Goal: Book appointment/travel/reservation

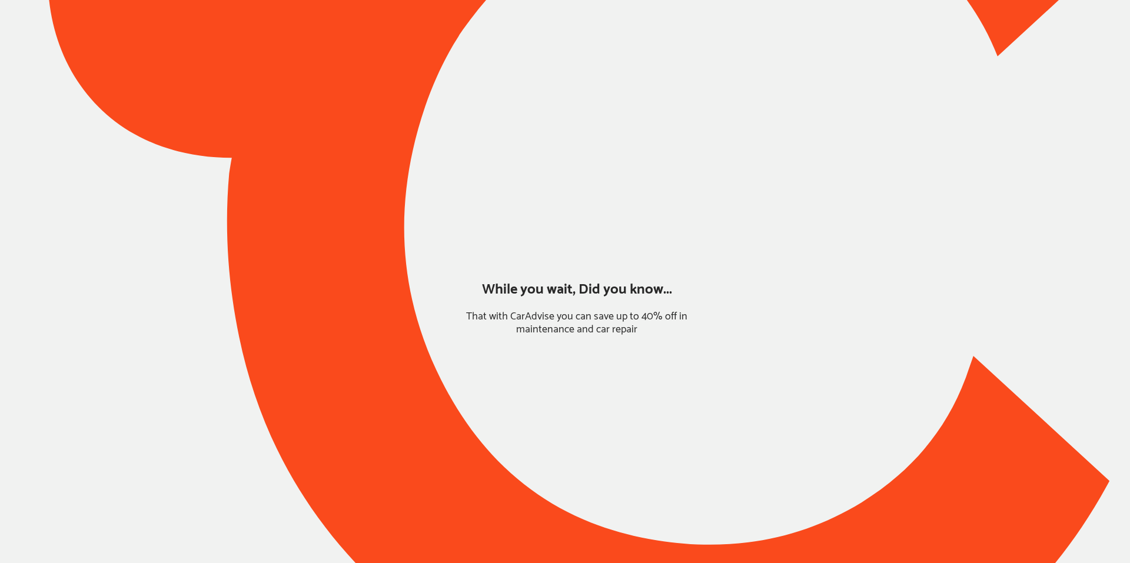
type input "*****"
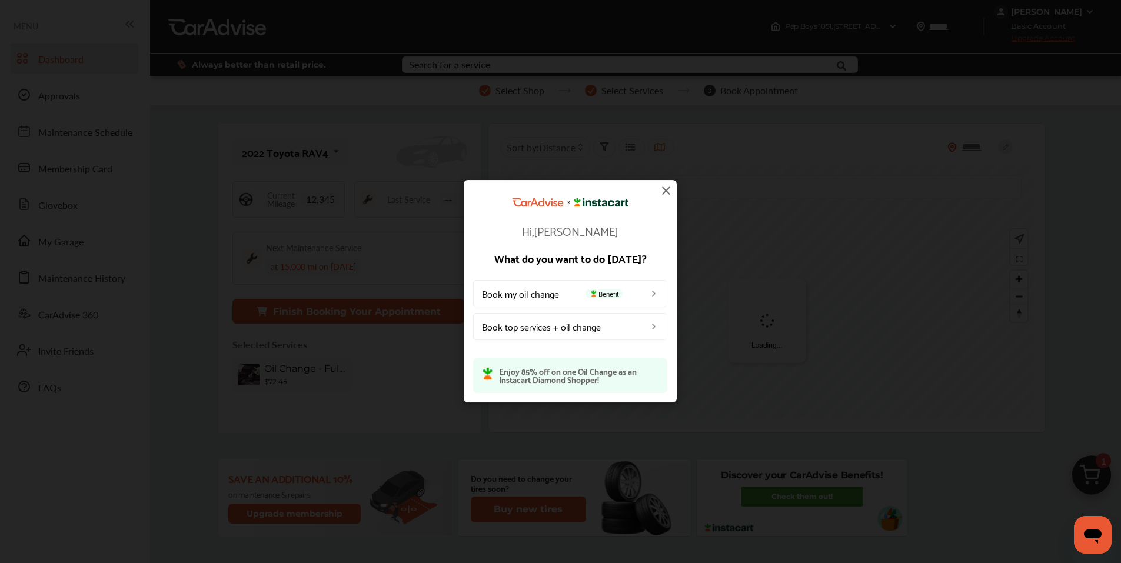
click at [660, 187] on img at bounding box center [666, 191] width 14 height 14
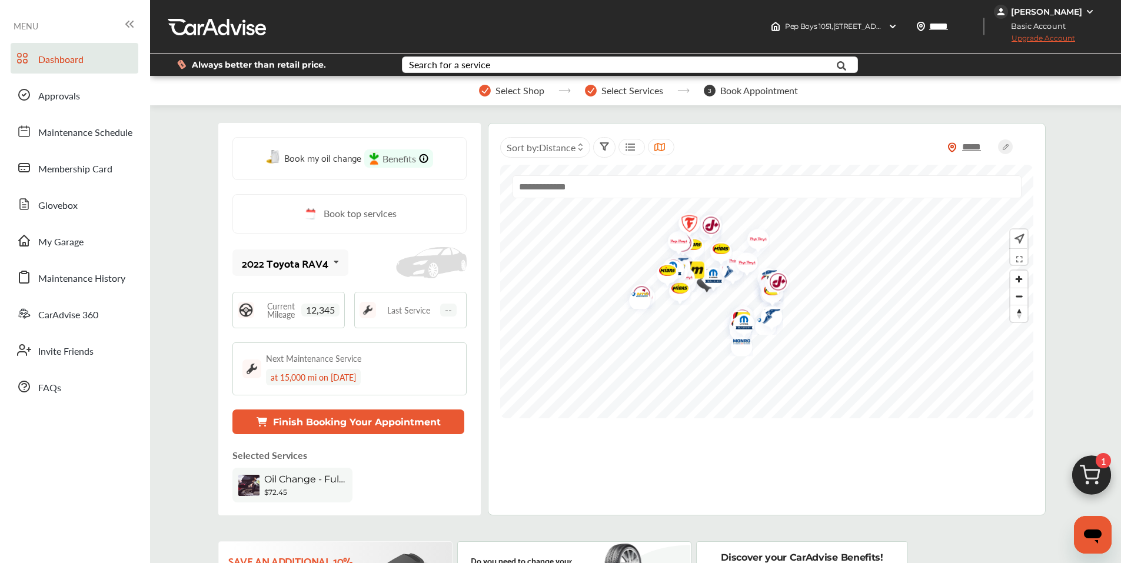
click at [1094, 468] on img at bounding box center [1091, 478] width 56 height 56
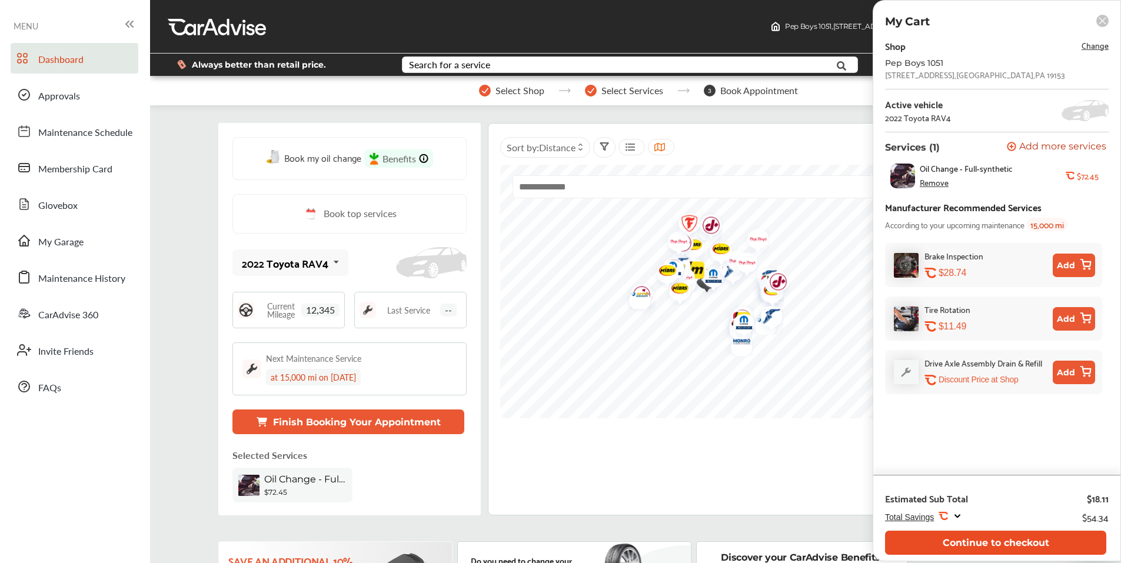
click at [1069, 539] on button "Continue to checkout" at bounding box center [995, 543] width 221 height 24
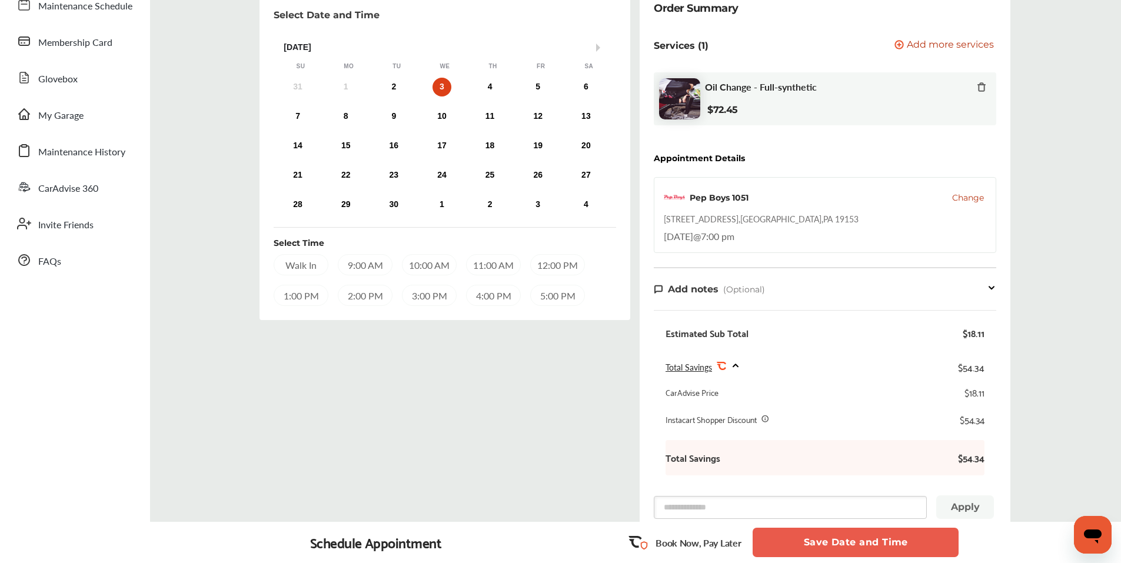
scroll to position [118, 0]
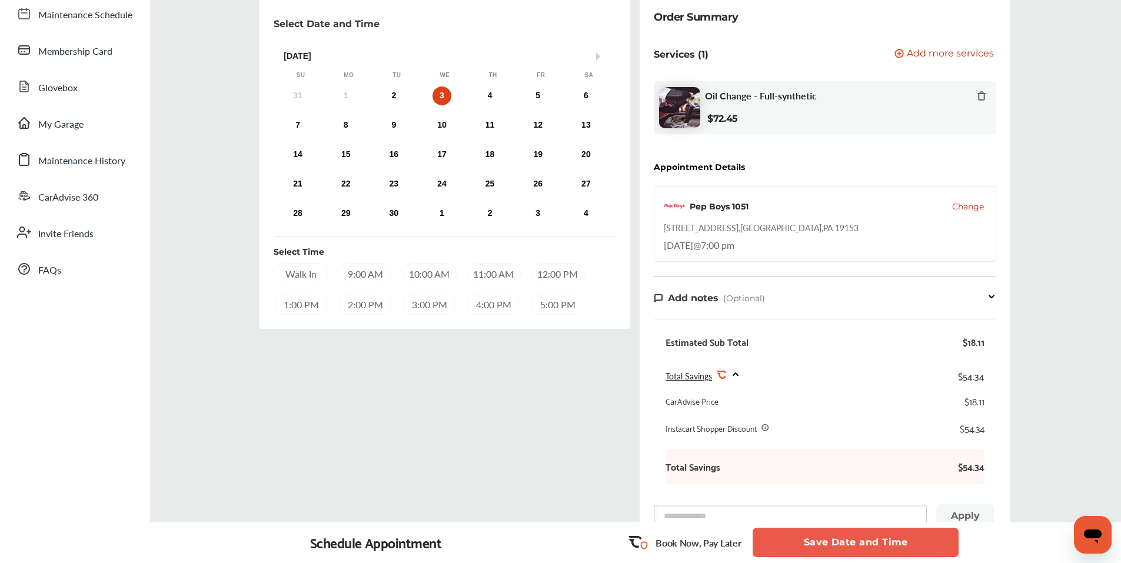
click at [445, 98] on div "3" at bounding box center [442, 96] width 19 height 19
click at [494, 273] on div "11:00 AM" at bounding box center [493, 273] width 55 height 21
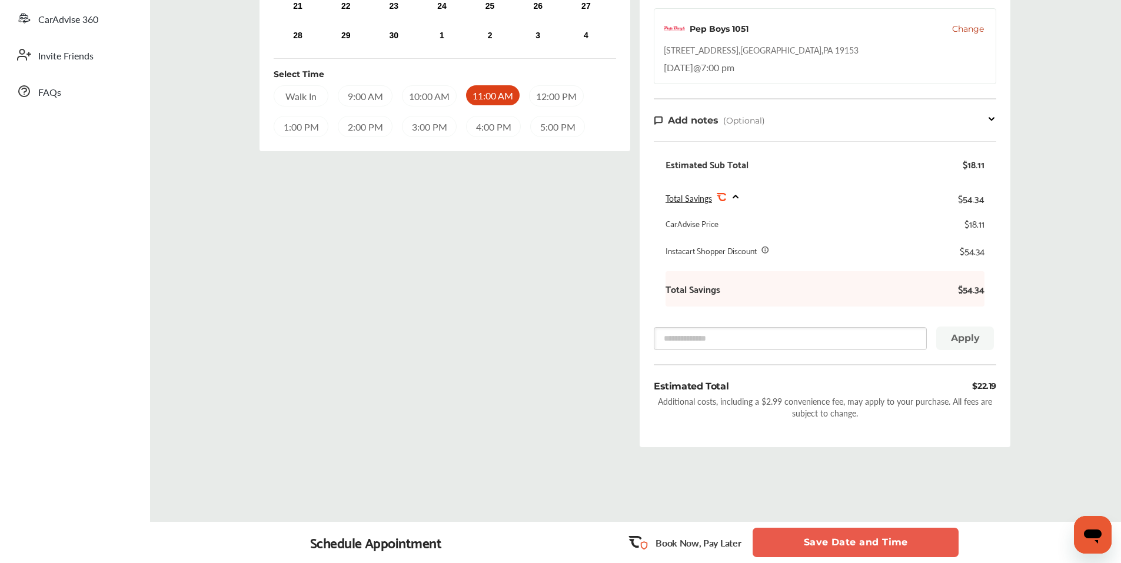
scroll to position [327, 0]
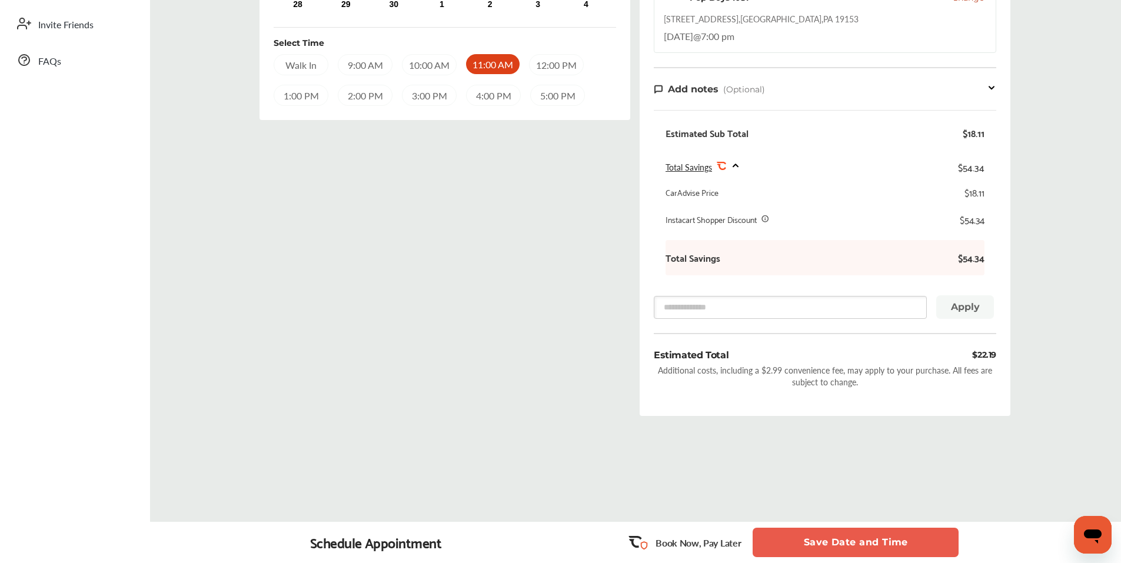
click at [863, 540] on button "Save Date and Time" at bounding box center [856, 542] width 206 height 29
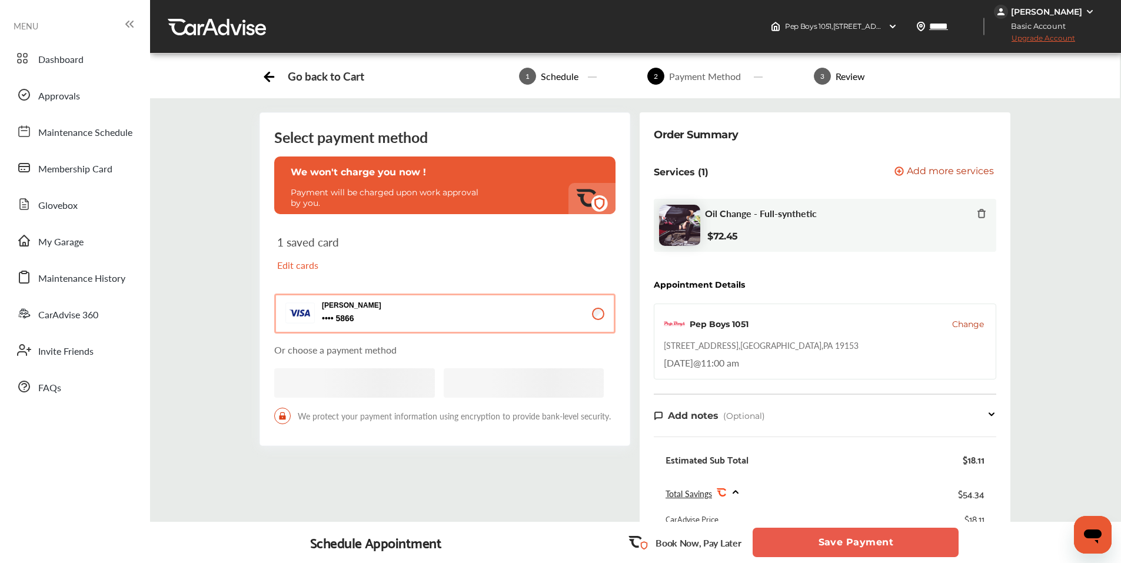
click at [902, 544] on button "Save Payment" at bounding box center [856, 542] width 206 height 29
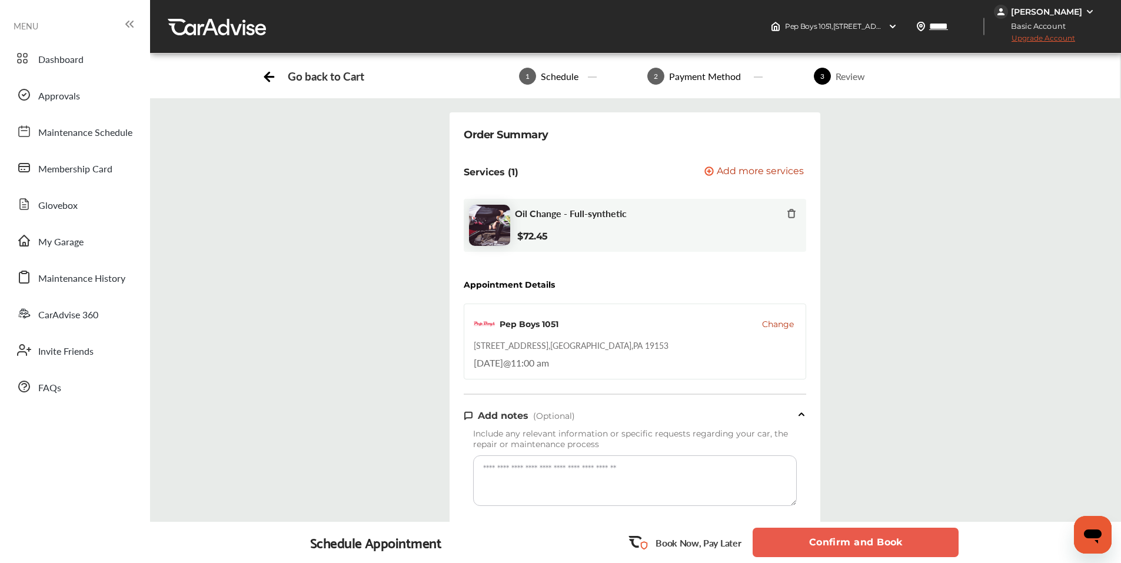
click at [903, 544] on button "Confirm and Book" at bounding box center [856, 542] width 206 height 29
